Goal: Task Accomplishment & Management: Manage account settings

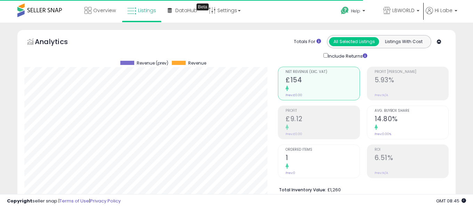
select select "**"
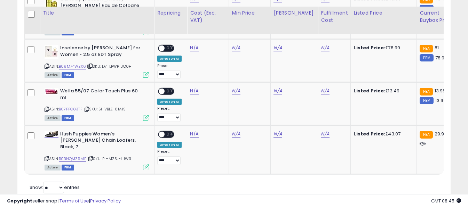
scroll to position [818, 0]
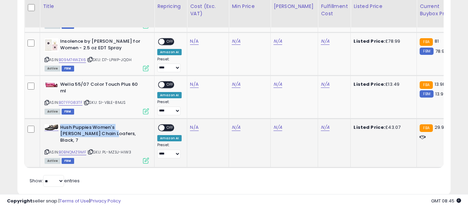
drag, startPoint x: 60, startPoint y: 112, endPoint x: 93, endPoint y: 121, distance: 33.9
click at [93, 124] on b "Hush Puppies Women's [PERSON_NAME] Chain Loafers, Black, 7" at bounding box center [102, 134] width 84 height 21
copy b "Hush Puppies Women's [PERSON_NAME] Chain Loafers,"
click at [194, 124] on link "N/A" at bounding box center [194, 127] width 8 height 7
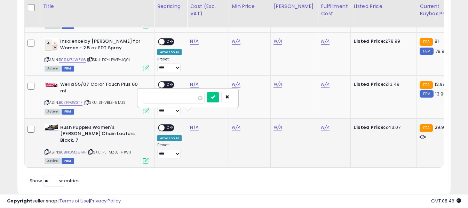
click at [187, 95] on input "number" at bounding box center [174, 98] width 62 height 12
type input "*****"
click at [215, 97] on icon "submit" at bounding box center [213, 97] width 4 height 4
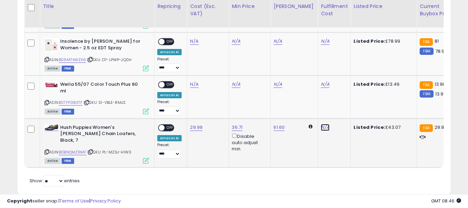
click at [321, 124] on link "N/A" at bounding box center [325, 127] width 8 height 7
click at [308, 97] on input "text" at bounding box center [299, 97] width 62 height 10
type input "*"
click at [340, 98] on icon "submit" at bounding box center [338, 97] width 4 height 4
click at [170, 125] on span "OFF" at bounding box center [169, 128] width 11 height 6
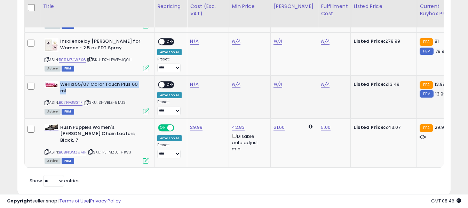
drag, startPoint x: 60, startPoint y: 70, endPoint x: 144, endPoint y: 72, distance: 83.8
click at [144, 81] on b "Wella 55/07 Color Touch Plus 60 ml" at bounding box center [102, 88] width 84 height 15
copy b "Wella 55/07 Color Touch Plus 60 ml"
click at [195, 81] on link "N/A" at bounding box center [194, 84] width 8 height 7
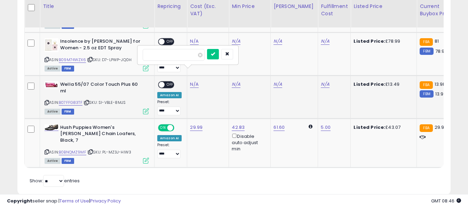
click at [184, 56] on input "number" at bounding box center [174, 55] width 62 height 12
type input "****"
click at [215, 55] on icon "submit" at bounding box center [213, 54] width 4 height 4
click at [321, 81] on link "N/A" at bounding box center [325, 84] width 8 height 7
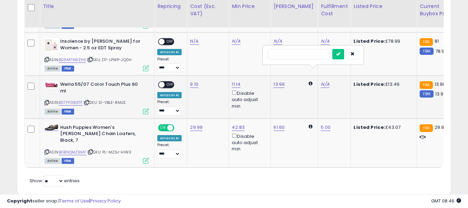
click at [312, 54] on input "text" at bounding box center [299, 54] width 62 height 10
type input "*"
click at [340, 55] on icon "submit" at bounding box center [338, 54] width 4 height 4
click at [170, 82] on span "OFF" at bounding box center [169, 85] width 11 height 6
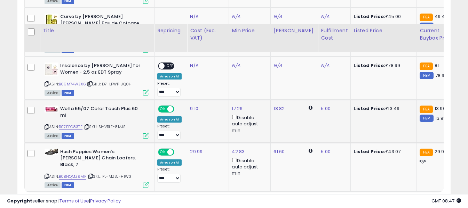
scroll to position [784, 0]
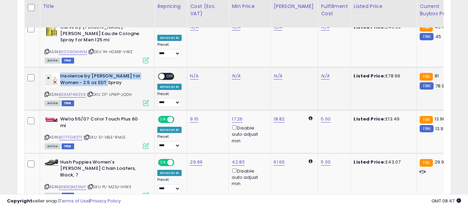
drag, startPoint x: 60, startPoint y: 63, endPoint x: 106, endPoint y: 67, distance: 45.8
click at [106, 73] on b "Insolence by [PERSON_NAME] for Women - 2.5 oz EDT Spray" at bounding box center [102, 80] width 84 height 15
copy b "Insolence by [PERSON_NAME] for Women - 2.5 oz EDT Spray"
click at [193, 73] on link "N/A" at bounding box center [194, 76] width 8 height 7
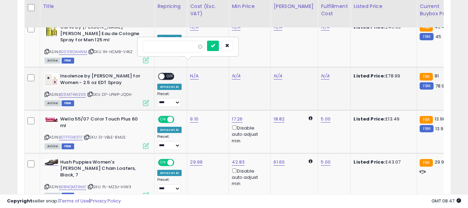
click at [187, 47] on input "number" at bounding box center [174, 47] width 62 height 12
type input "*****"
click at [215, 44] on icon "submit" at bounding box center [213, 45] width 4 height 4
click at [321, 73] on link "N/A" at bounding box center [325, 76] width 8 height 7
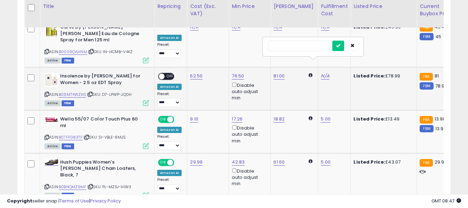
click at [307, 47] on input "text" at bounding box center [299, 46] width 62 height 10
type input "*"
click at [340, 46] on icon "submit" at bounding box center [338, 45] width 4 height 4
click at [169, 74] on span "OFF" at bounding box center [169, 77] width 11 height 6
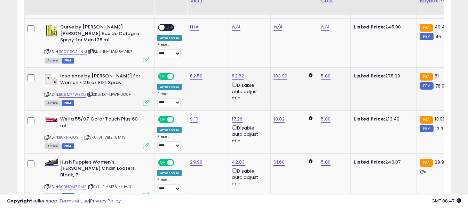
scroll to position [749, 0]
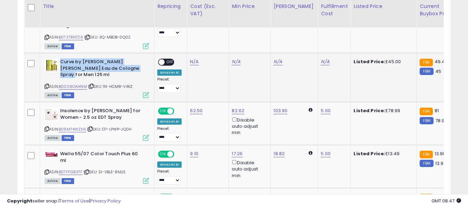
drag, startPoint x: 60, startPoint y: 56, endPoint x: 132, endPoint y: 62, distance: 71.9
click at [132, 62] on b "Curve by [PERSON_NAME] [PERSON_NAME] Eau de Cologne Spray for Men 125 ml" at bounding box center [102, 69] width 84 height 21
copy b "Curve by [PERSON_NAME] [PERSON_NAME] Eau de Cologne Spray for Men 125 ml"
click at [193, 58] on link "N/A" at bounding box center [194, 61] width 8 height 7
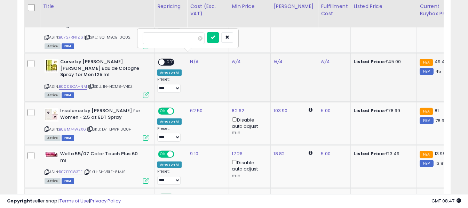
click at [191, 40] on input "number" at bounding box center [174, 38] width 62 height 12
type input "*****"
click at [215, 38] on icon "submit" at bounding box center [213, 37] width 4 height 4
click at [321, 58] on link "N/A" at bounding box center [325, 61] width 8 height 7
click at [305, 38] on input "text" at bounding box center [299, 37] width 62 height 10
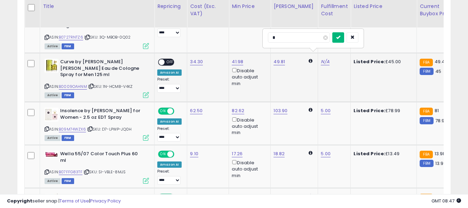
type input "*"
click at [340, 37] on icon "submit" at bounding box center [338, 37] width 4 height 4
click at [170, 59] on span "OFF" at bounding box center [169, 62] width 11 height 6
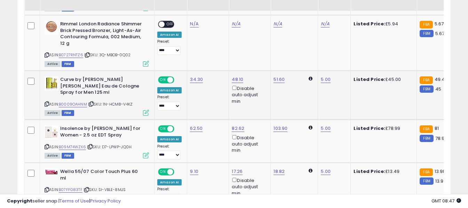
scroll to position [714, 0]
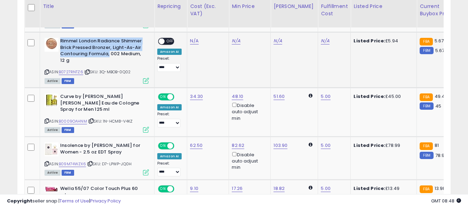
drag, startPoint x: 61, startPoint y: 34, endPoint x: 108, endPoint y: 47, distance: 49.0
click at [108, 47] on b "Rimmel London Radiance Shimmer Brick Pressed Bronzer, Light-As-Air Contouring F…" at bounding box center [102, 51] width 84 height 27
copy b "Rimmel London Radiance Shimmer Brick Pressed Bronzer, Light-As-Air Contouring F…"
click at [194, 38] on link "N/A" at bounding box center [194, 41] width 8 height 7
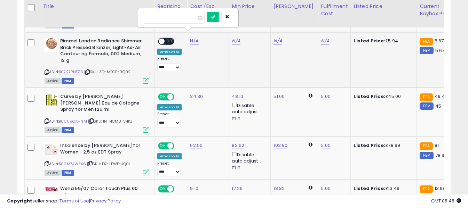
click at [190, 18] on input "number" at bounding box center [174, 18] width 62 height 12
type input "****"
click at [215, 16] on icon "submit" at bounding box center [213, 17] width 4 height 4
click at [321, 38] on link "N/A" at bounding box center [325, 41] width 8 height 7
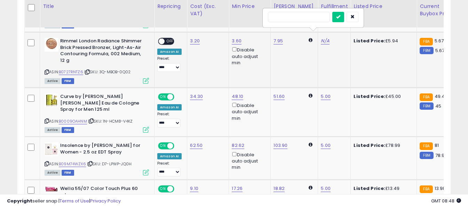
click at [303, 16] on input "text" at bounding box center [299, 17] width 62 height 10
type input "*"
click at [340, 19] on icon "submit" at bounding box center [338, 17] width 4 height 4
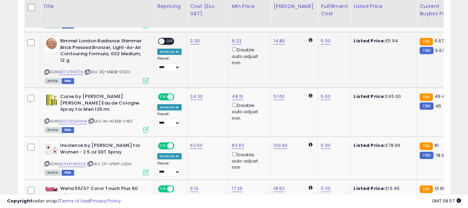
click at [169, 39] on span "OFF" at bounding box center [169, 42] width 11 height 6
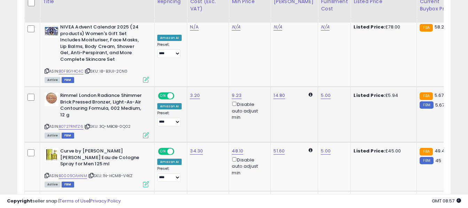
scroll to position [645, 0]
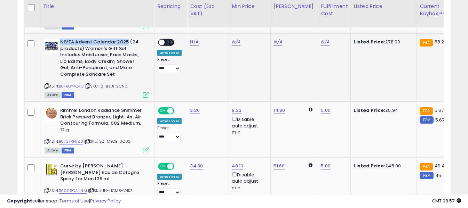
drag, startPoint x: 61, startPoint y: 35, endPoint x: 127, endPoint y: 35, distance: 66.1
click at [127, 39] on b "NIVEA Advent Calendar 2025 (24 products) Women's Gift Set Includes Moisturiser,…" at bounding box center [102, 59] width 84 height 40
copy b "NIVEA Advent Calendar 2025"
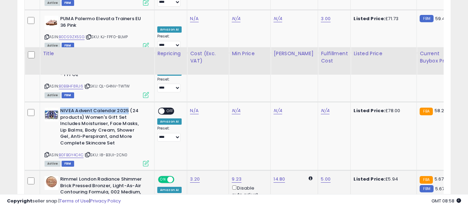
scroll to position [575, 0]
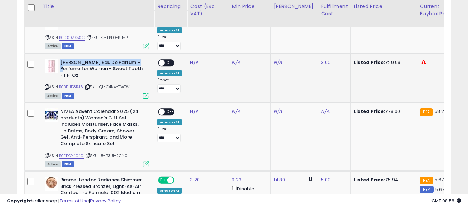
drag, startPoint x: 60, startPoint y: 55, endPoint x: 139, endPoint y: 58, distance: 78.3
click at [139, 59] on b "[PERSON_NAME] Eau De Parfum - Perfume for Women - Sweet Tooth - 1 Fl Oz" at bounding box center [102, 69] width 84 height 21
copy b "[PERSON_NAME] Eau De Parfum"
click at [191, 59] on link "N/A" at bounding box center [194, 62] width 8 height 7
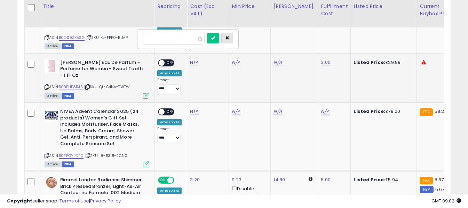
click at [229, 38] on icon "button" at bounding box center [227, 38] width 4 height 4
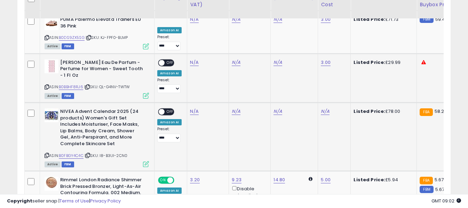
scroll to position [540, 0]
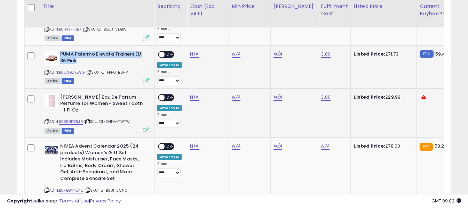
drag, startPoint x: 61, startPoint y: 46, endPoint x: 88, endPoint y: 52, distance: 28.1
click at [88, 52] on b "PUMA Palermo Elevata Trainers EU 36 Pink" at bounding box center [102, 58] width 84 height 15
copy b "PUMA Palermo Elevata Trainers EU 36 Pink"
click at [193, 51] on link "N/A" at bounding box center [194, 54] width 8 height 7
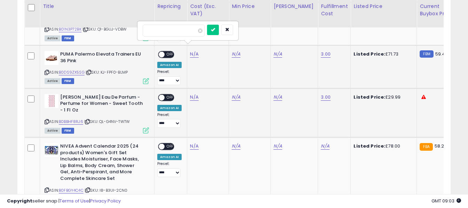
click at [188, 27] on input "number" at bounding box center [174, 31] width 62 height 12
type input "**"
click at [215, 29] on icon "submit" at bounding box center [213, 29] width 4 height 4
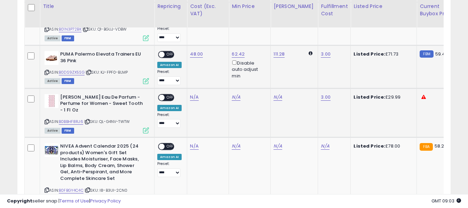
click at [168, 52] on span "OFF" at bounding box center [169, 55] width 11 height 6
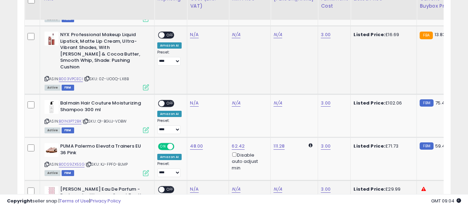
scroll to position [436, 0]
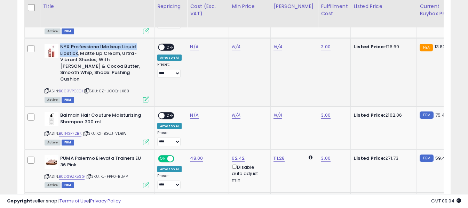
drag, startPoint x: 60, startPoint y: 46, endPoint x: 77, endPoint y: 53, distance: 18.4
click at [77, 53] on b "NYX Professional Makeup Liquid Lipstick, Matte Lip Cream, Ultra-Vibrant Shades,…" at bounding box center [102, 64] width 84 height 40
copy b "NYX Professional Makeup Liquid Lipstick"
click at [192, 47] on link "N/A" at bounding box center [194, 46] width 8 height 7
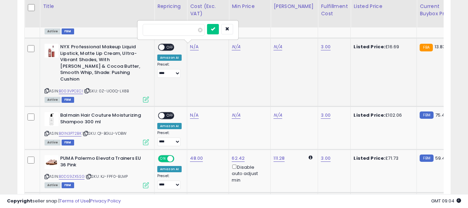
click at [191, 31] on input "number" at bounding box center [174, 30] width 62 height 12
type input "****"
click at [215, 29] on icon "submit" at bounding box center [213, 29] width 4 height 4
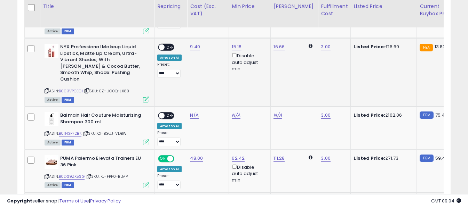
click at [172, 48] on span "OFF" at bounding box center [169, 48] width 11 height 6
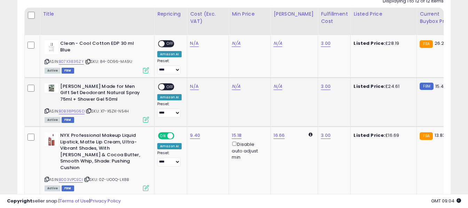
scroll to position [332, 0]
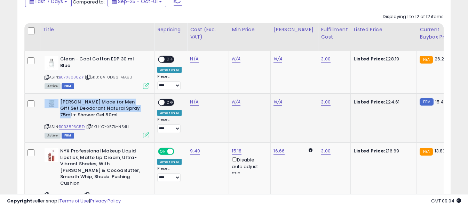
drag, startPoint x: 60, startPoint y: 101, endPoint x: 132, endPoint y: 109, distance: 72.4
click at [132, 109] on div "[PERSON_NAME] Made for Men Gift Set Deodorant Natural Spray 75ml + Shower Gel 5…" at bounding box center [97, 109] width 104 height 21
copy div "[PERSON_NAME] Made for Men Gift Set Deodorant Natural Spray 75ml"
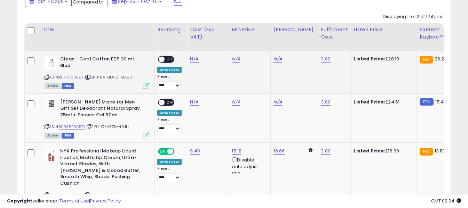
click at [98, 70] on div "Clean - Cool Cotton EDP 30 ml Blue" at bounding box center [97, 63] width 104 height 15
drag, startPoint x: 60, startPoint y: 58, endPoint x: 142, endPoint y: 60, distance: 81.4
click at [142, 60] on b "Clean - Cool Cotton EDP 30 ml Blue" at bounding box center [102, 63] width 84 height 15
click at [193, 58] on link "N/A" at bounding box center [194, 59] width 8 height 7
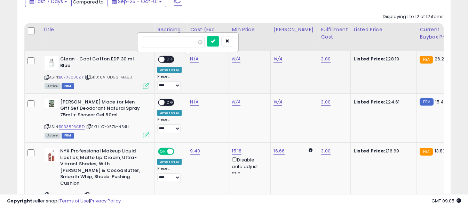
click at [189, 45] on input "number" at bounding box center [174, 42] width 62 height 12
type input "*"
type input "*****"
click at [219, 38] on button "submit" at bounding box center [213, 41] width 12 height 10
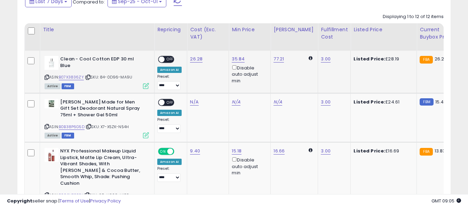
click at [170, 59] on span "OFF" at bounding box center [169, 60] width 11 height 6
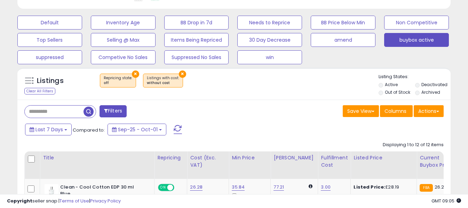
scroll to position [262, 0]
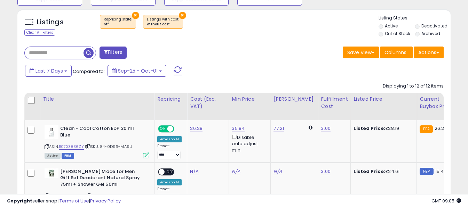
click at [176, 69] on span at bounding box center [177, 70] width 8 height 9
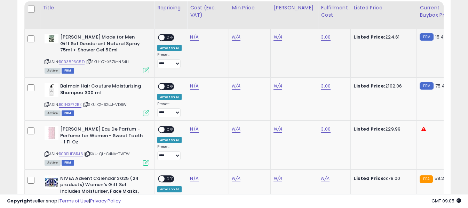
scroll to position [303, 0]
